Goal: Entertainment & Leisure: Consume media (video, audio)

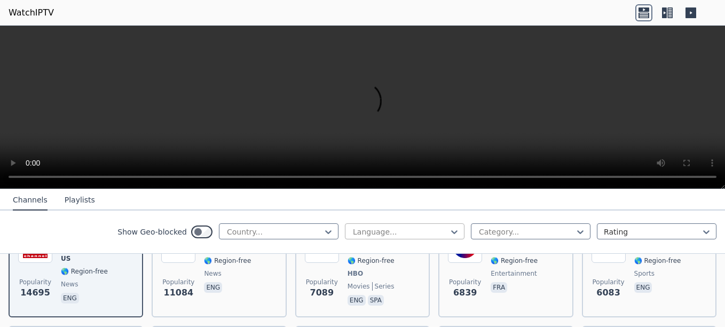
scroll to position [107, 0]
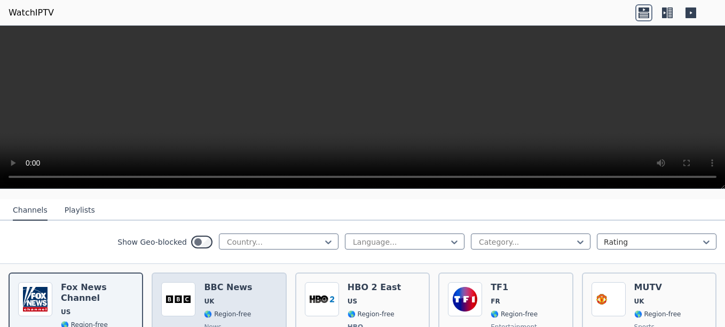
click at [229, 297] on span "UK" at bounding box center [228, 301] width 48 height 9
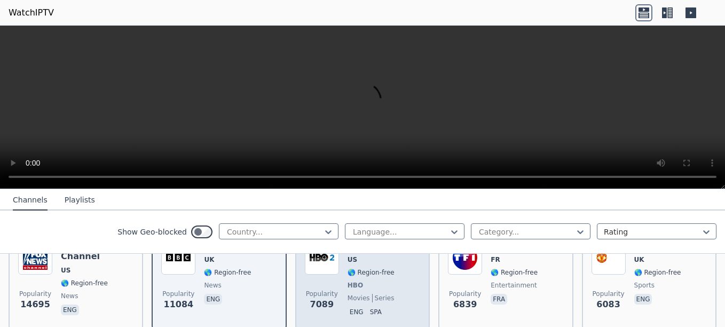
scroll to position [160, 0]
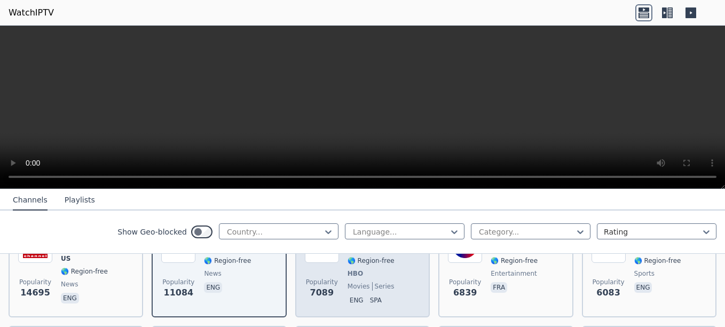
click at [355, 273] on div "HBO 2 East US 🌎 Region-free HBO movies series eng spa" at bounding box center [374, 268] width 53 height 79
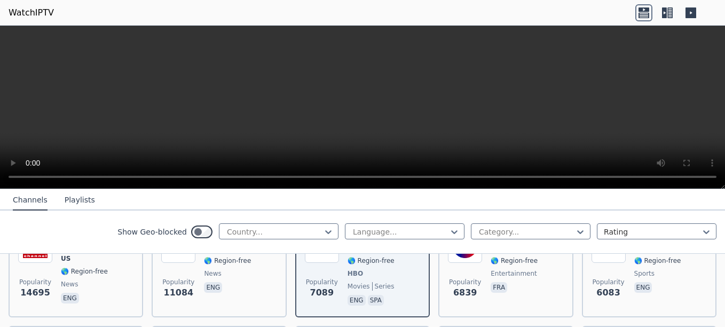
click at [643, 201] on nav "Channels Playlists" at bounding box center [362, 199] width 725 height 21
click at [76, 203] on button "Playlists" at bounding box center [80, 200] width 30 height 20
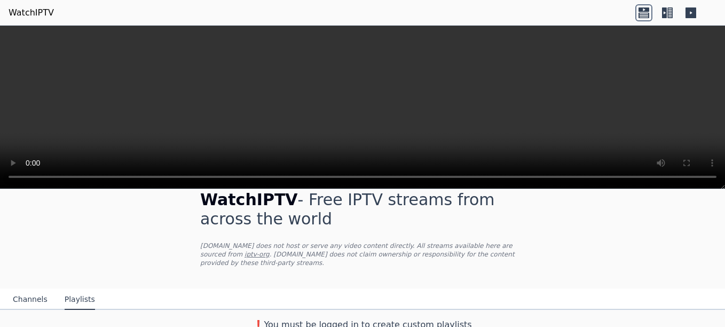
click at [20, 289] on button "Channels" at bounding box center [30, 299] width 35 height 20
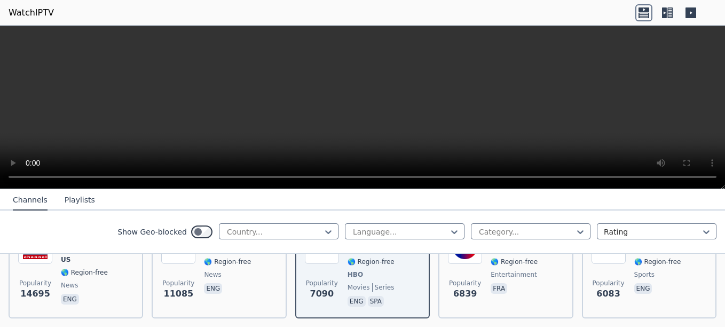
scroll to position [160, 0]
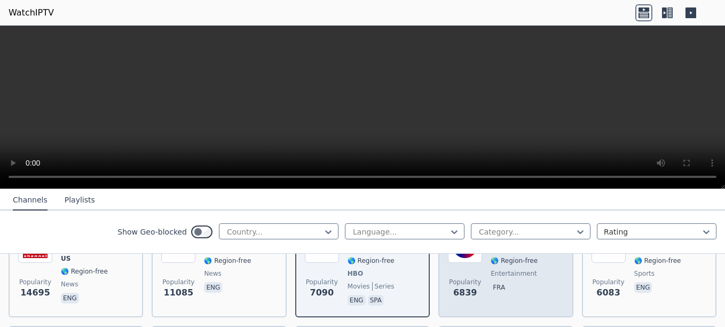
click at [501, 282] on span "fra" at bounding box center [514, 288] width 47 height 13
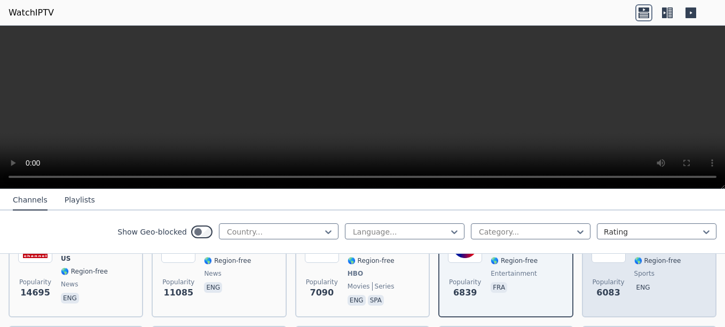
click at [634, 282] on p "eng" at bounding box center [643, 287] width 18 height 11
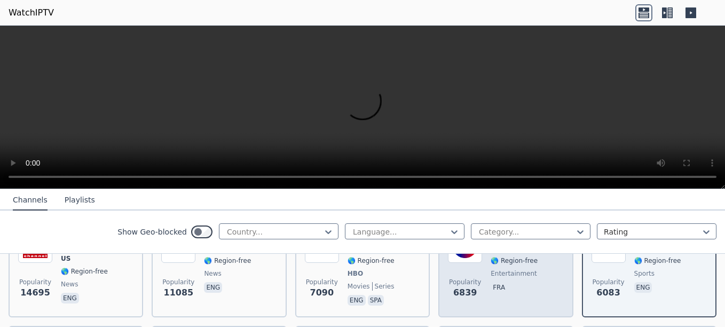
scroll to position [214, 0]
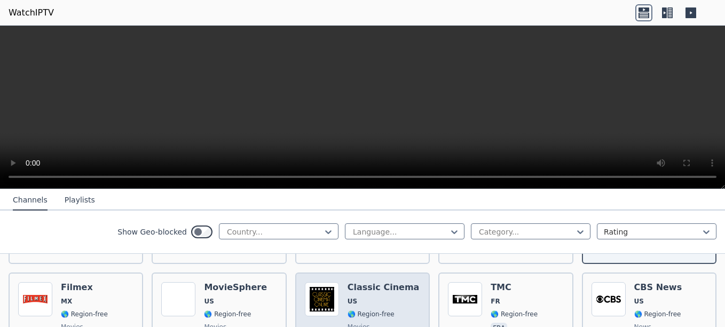
click at [365, 285] on div "Classic Cinema US 🌎 Region-free movies eng" at bounding box center [384, 320] width 72 height 77
